Goal: Transaction & Acquisition: Purchase product/service

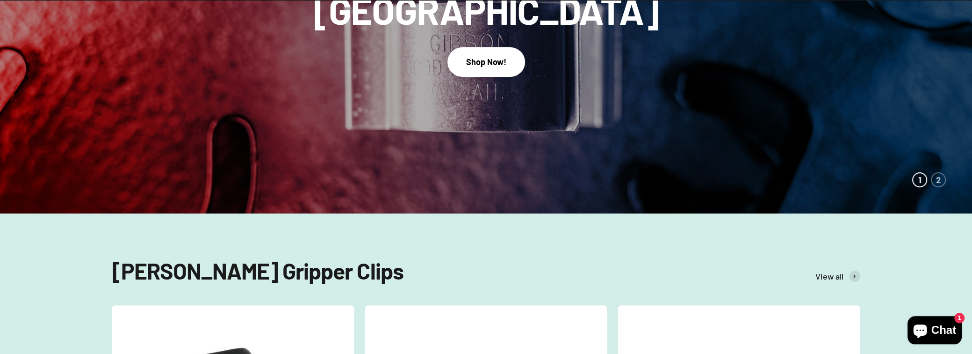
scroll to position [124, 0]
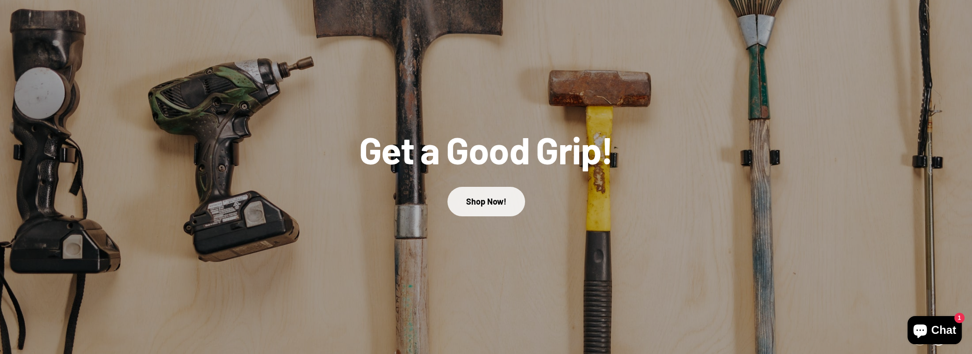
click at [470, 216] on link "Shop Now!" at bounding box center [487, 201] width 78 height 29
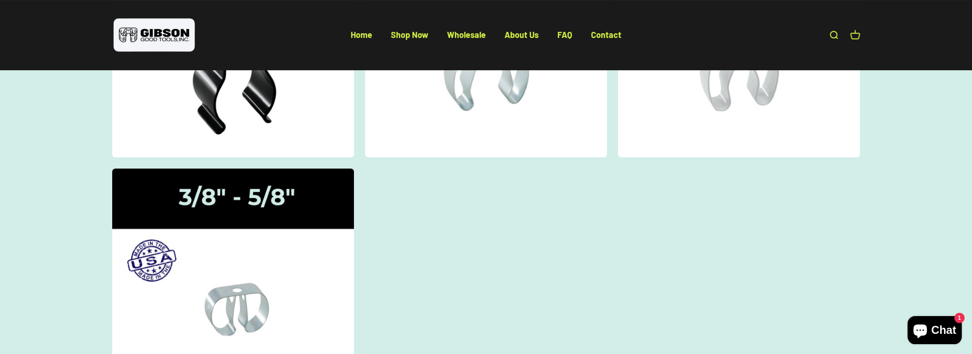
scroll to position [311, 0]
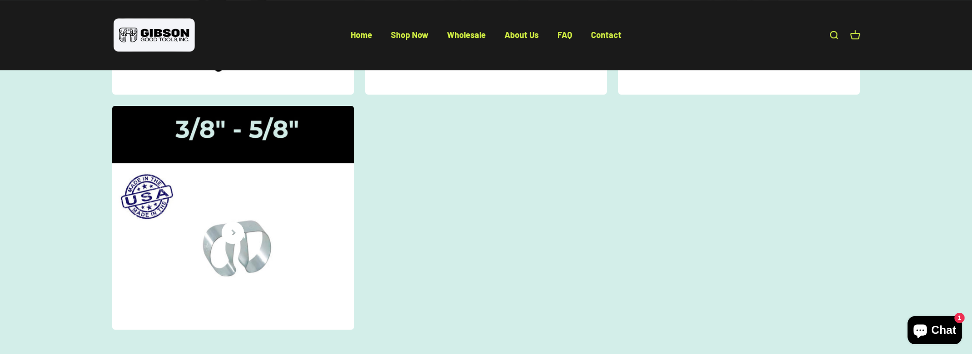
click at [233, 283] on img at bounding box center [233, 217] width 256 height 237
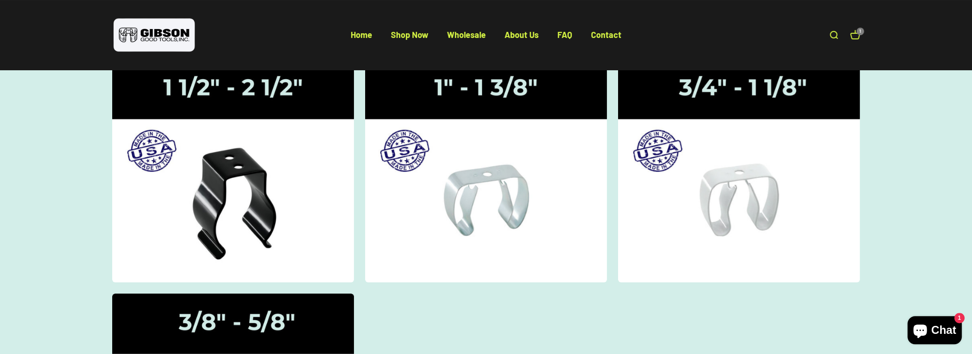
scroll to position [124, 0]
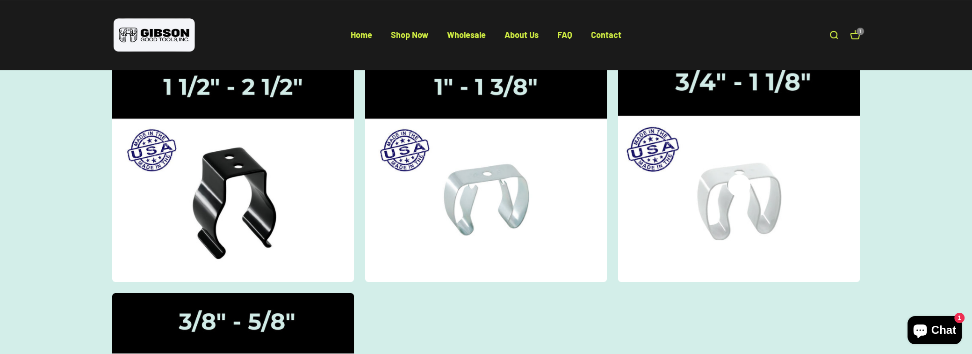
click at [726, 227] on img at bounding box center [739, 169] width 256 height 237
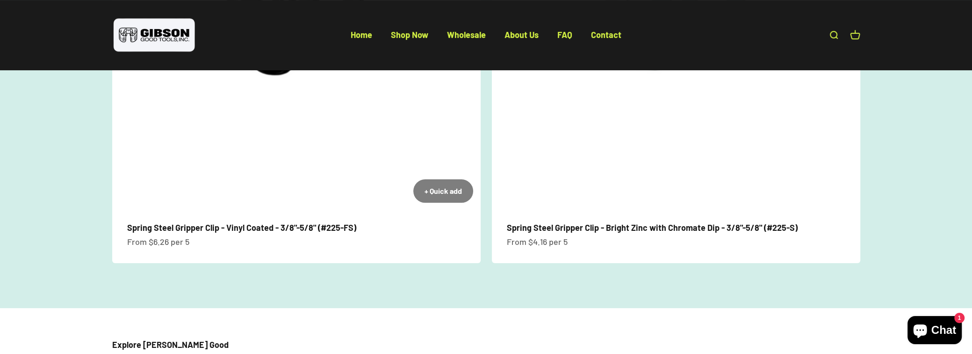
scroll to position [187, 0]
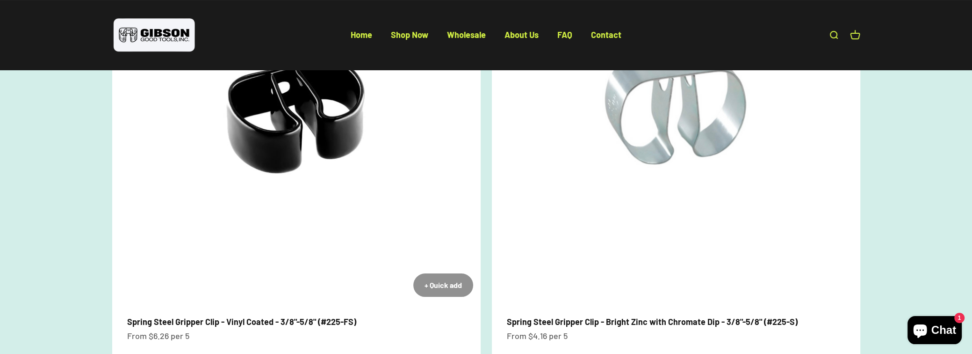
click at [425, 291] on div "+ Quick add" at bounding box center [443, 285] width 37 height 12
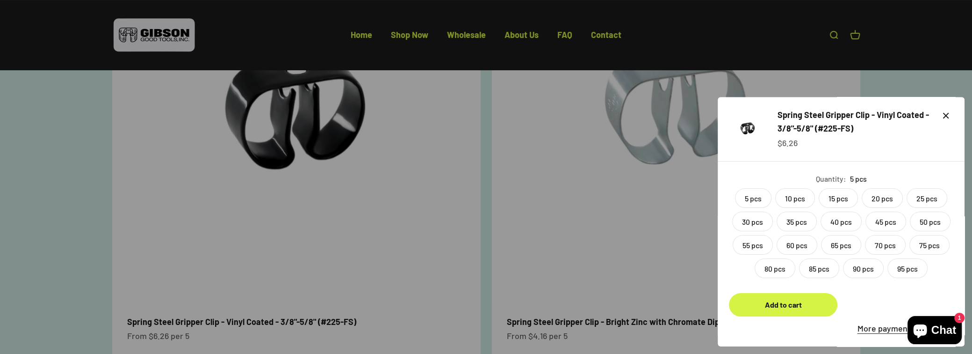
click at [903, 188] on label "20 pcs" at bounding box center [882, 198] width 41 height 20
click at [762, 293] on button "Add to cart" at bounding box center [783, 304] width 109 height 23
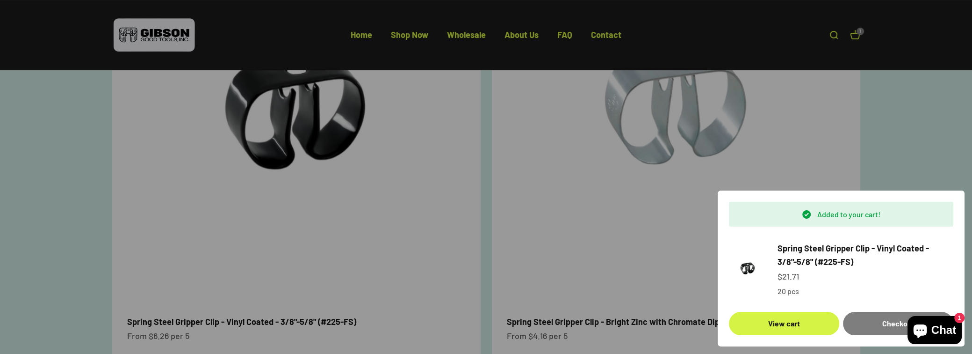
click at [954, 126] on div at bounding box center [486, 177] width 972 height 354
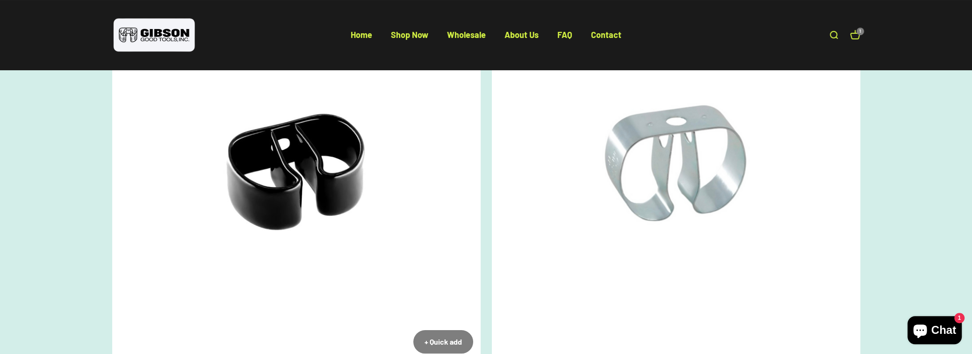
scroll to position [62, 0]
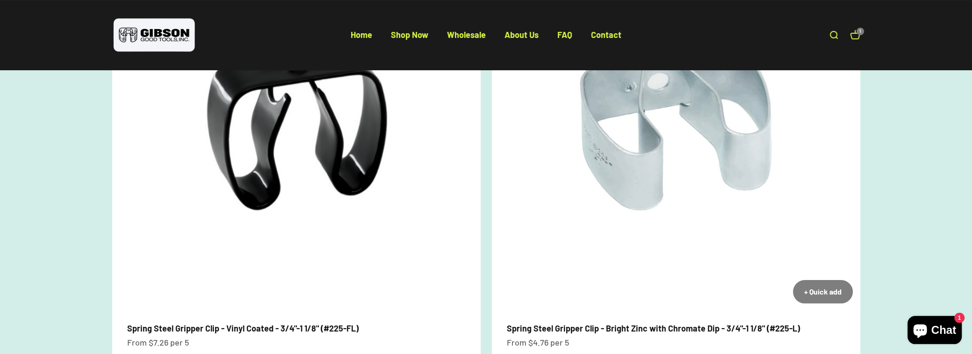
scroll to position [124, 0]
